Goal: Find specific page/section: Find specific page/section

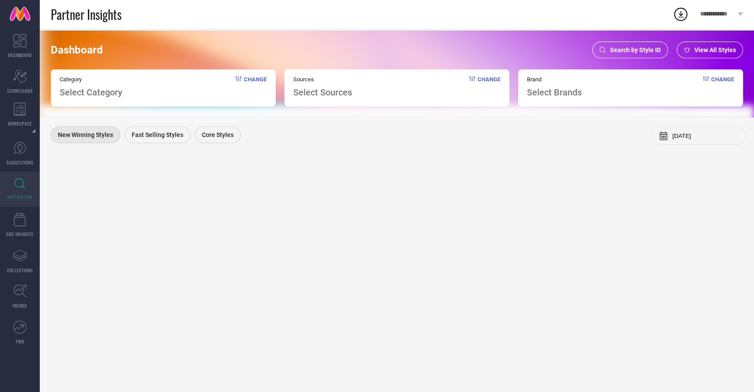
click at [612, 50] on span "Search by Style ID" at bounding box center [635, 49] width 51 height 7
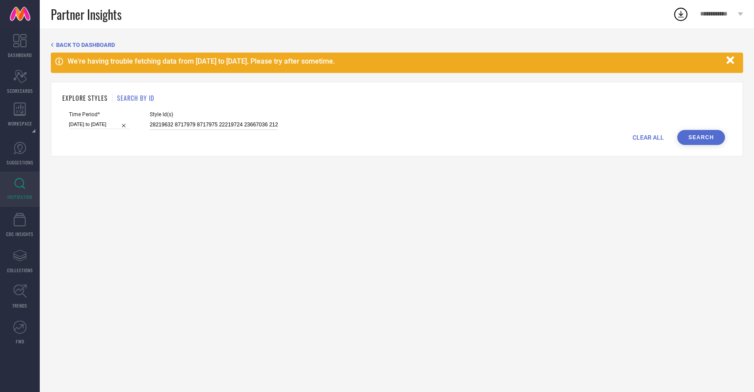
click at [170, 125] on input "28219632 8717979 8717975 22219724 23667036 21281956 17091614 20384228 2444566 1…" at bounding box center [214, 125] width 128 height 10
paste input "21185230 32381662"
type input "21185230 32381662"
click at [114, 121] on input "[DATE] to [DATE]" at bounding box center [99, 124] width 61 height 9
select select "1"
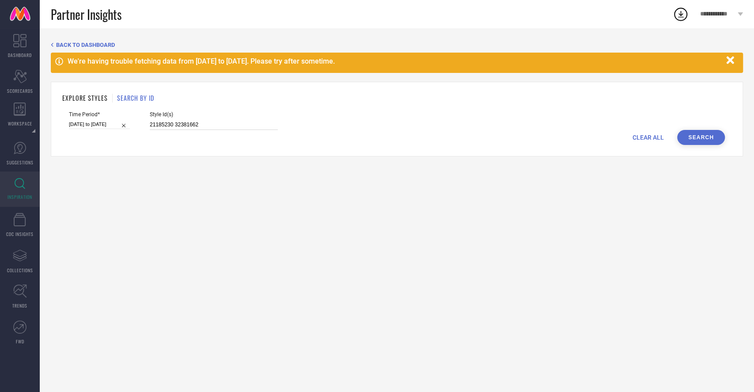
select select "2025"
select select "2"
select select "2025"
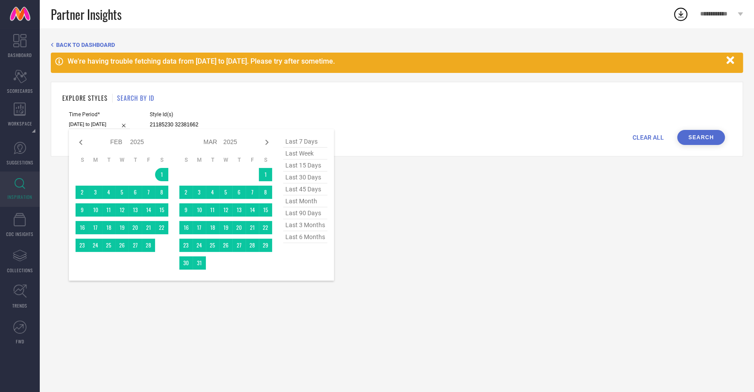
type input "21185230 32381662"
click at [307, 238] on span "last 6 months" at bounding box center [305, 237] width 44 height 12
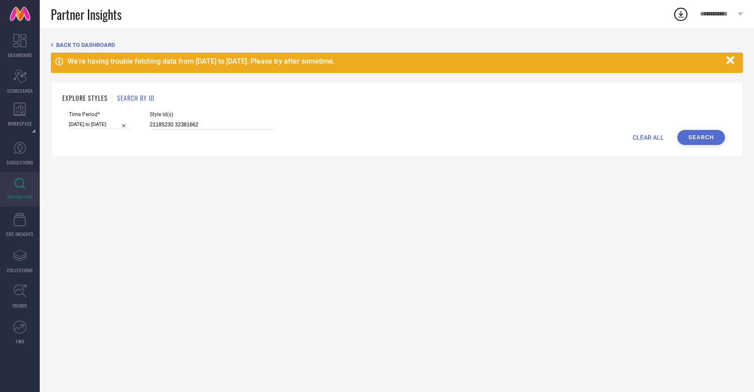
click at [707, 133] on button "Search" at bounding box center [701, 137] width 48 height 15
